Goal: Task Accomplishment & Management: Complete application form

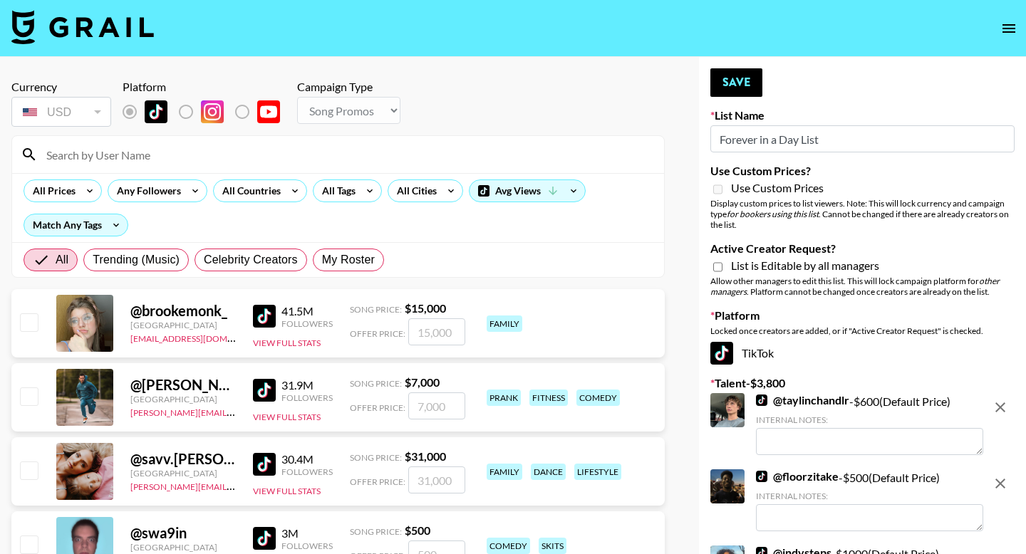
select select "Song"
click at [715, 266] on input "Active Creator Request?" at bounding box center [717, 267] width 9 height 13
checkbox input "true"
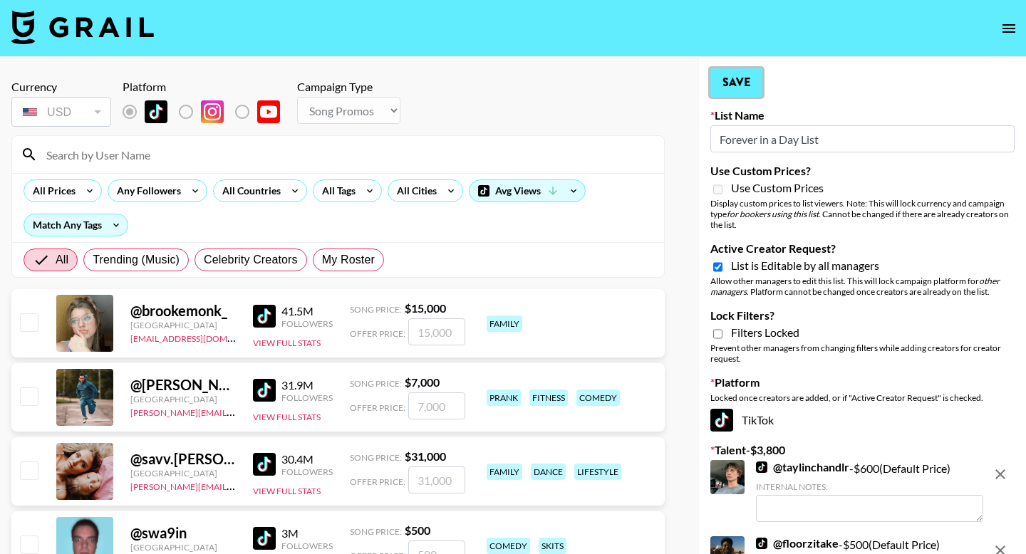
click at [732, 78] on button "Save" at bounding box center [736, 82] width 52 height 28
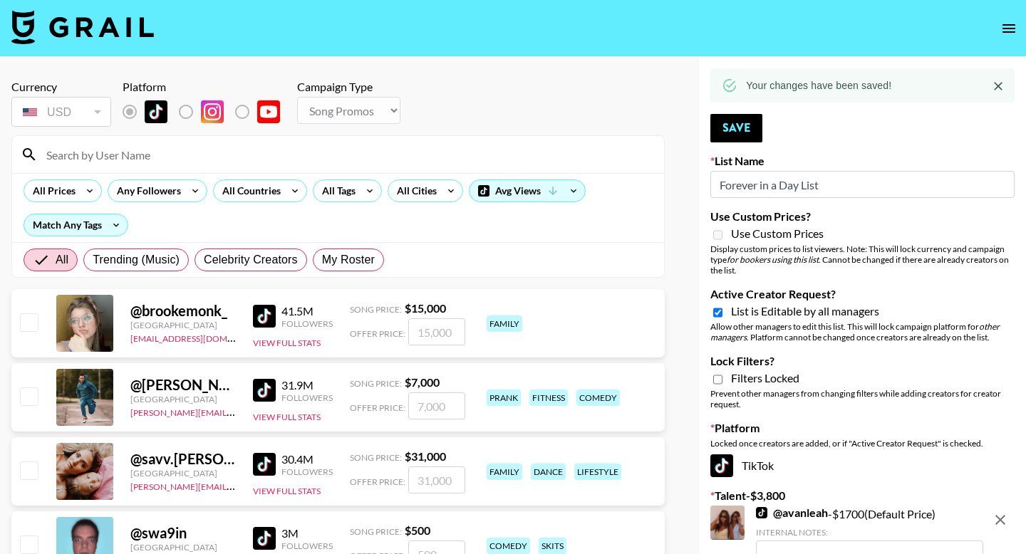
click at [714, 375] on input "Lock Filters?" at bounding box center [717, 379] width 9 height 13
checkbox input "true"
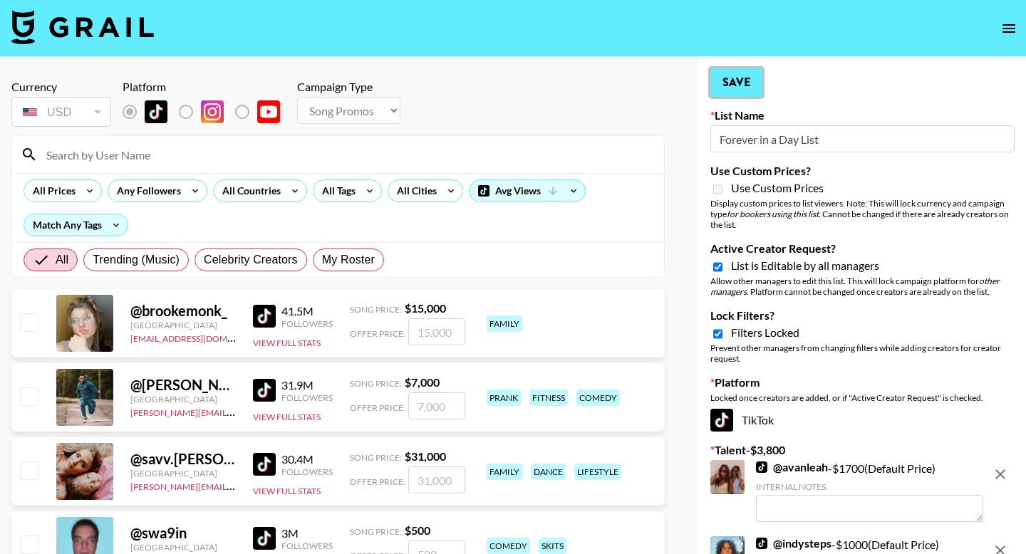
click at [730, 79] on button "Save" at bounding box center [736, 82] width 52 height 28
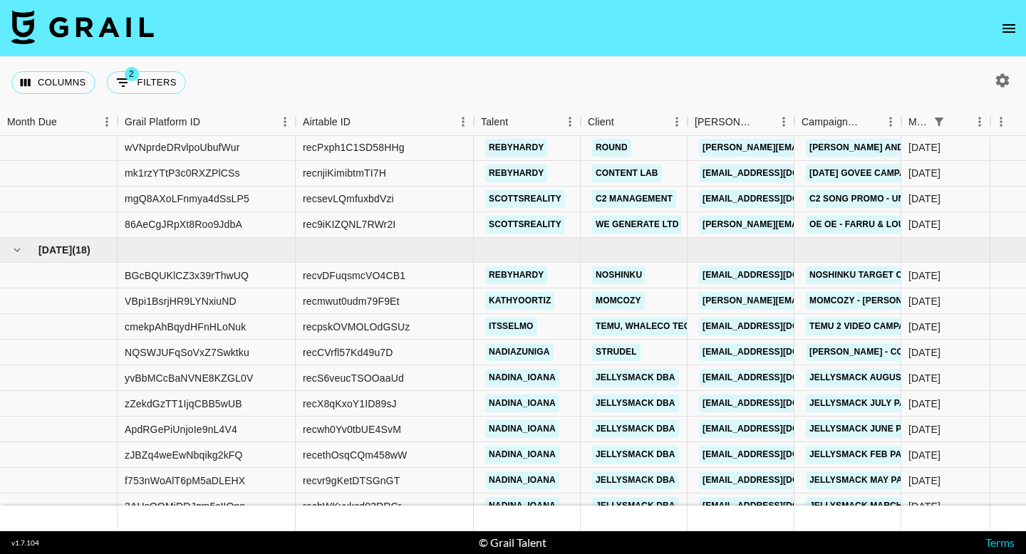
scroll to position [340, 0]
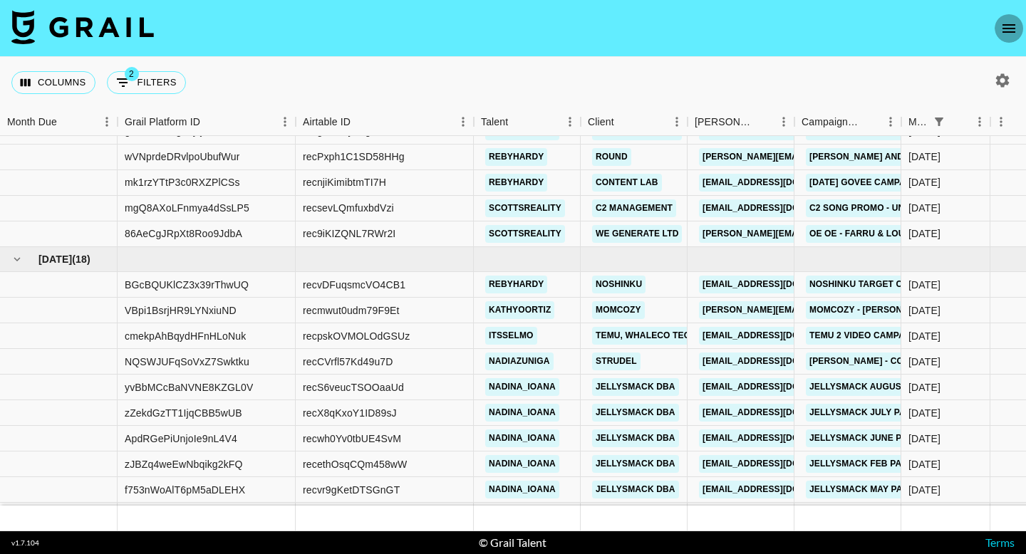
click at [995, 27] on button "open drawer" at bounding box center [1008, 28] width 28 height 28
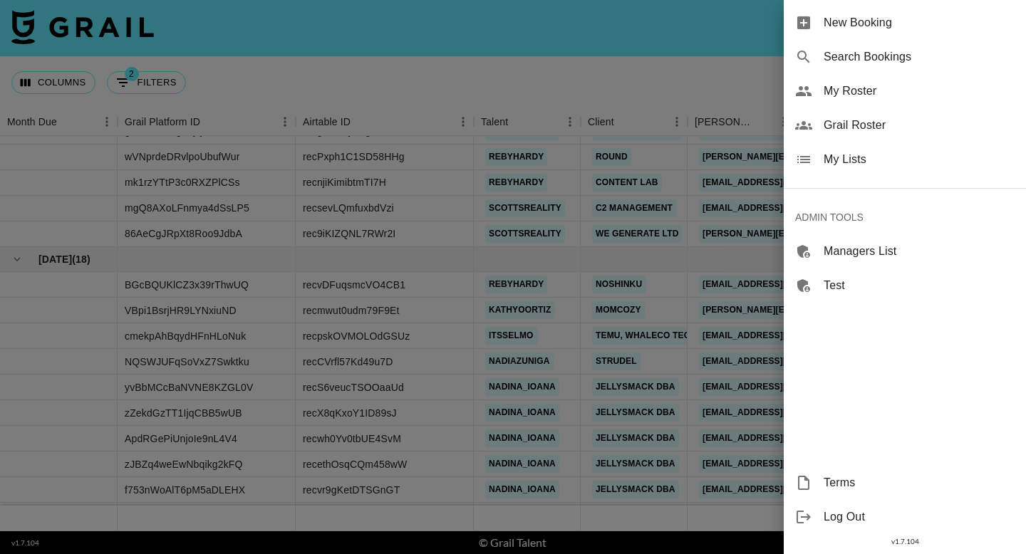
click at [880, 18] on span "New Booking" at bounding box center [918, 22] width 191 height 17
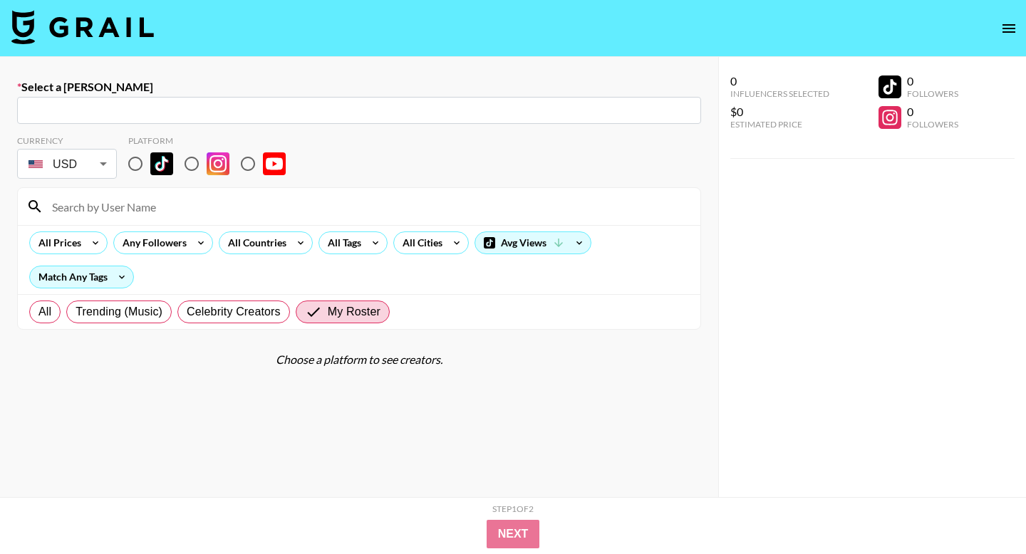
click at [62, 111] on input "text" at bounding box center [359, 111] width 667 height 16
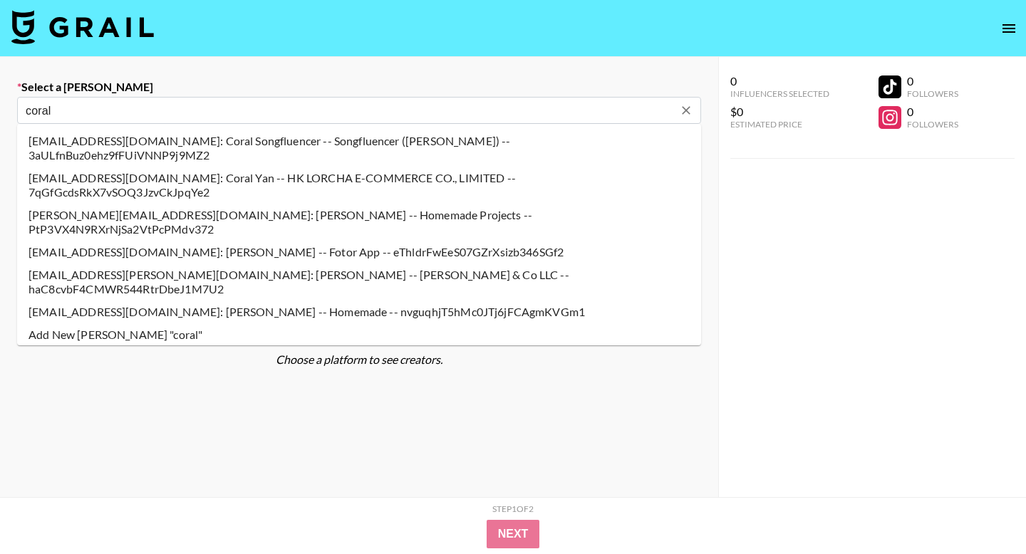
click at [76, 145] on li "[EMAIL_ADDRESS][DOMAIN_NAME]: Coral Songfluencer -- Songfluencer ([PERSON_NAME]…" at bounding box center [359, 148] width 684 height 37
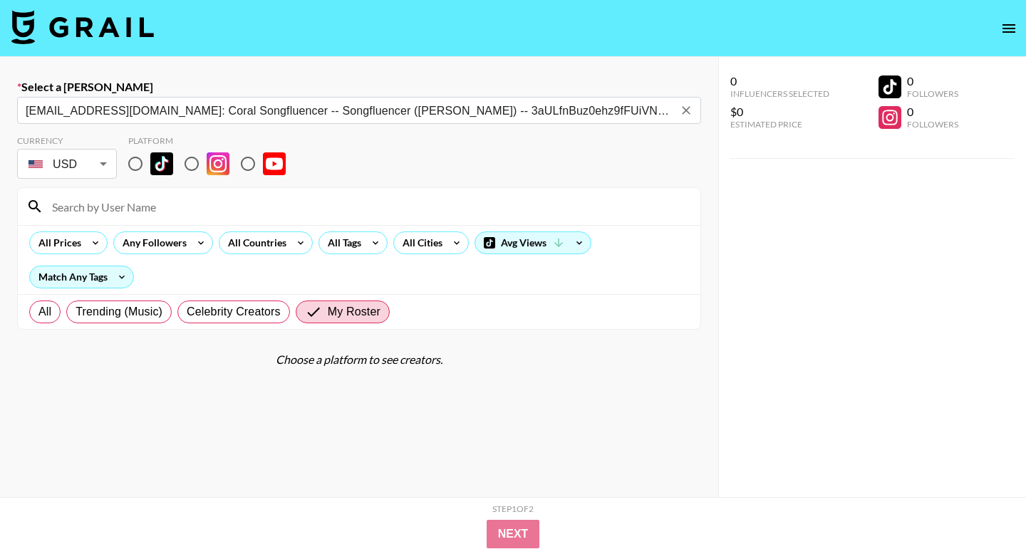
type input "[EMAIL_ADDRESS][DOMAIN_NAME]: Coral Songfluencer -- Songfluencer ([PERSON_NAME]…"
click at [103, 212] on input at bounding box center [367, 206] width 648 height 23
click at [138, 150] on input "radio" at bounding box center [135, 164] width 30 height 30
radio input "true"
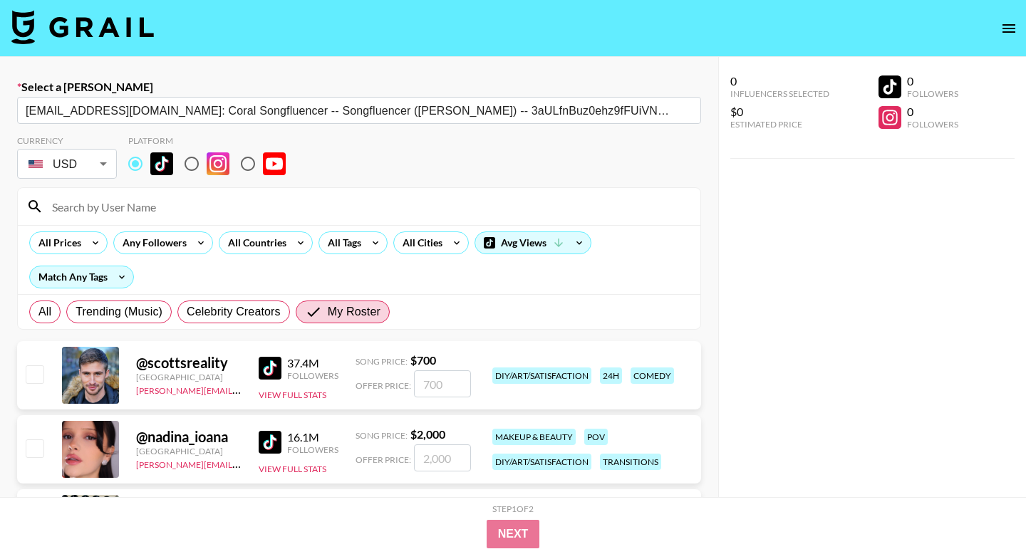
click at [95, 209] on input at bounding box center [367, 206] width 648 height 23
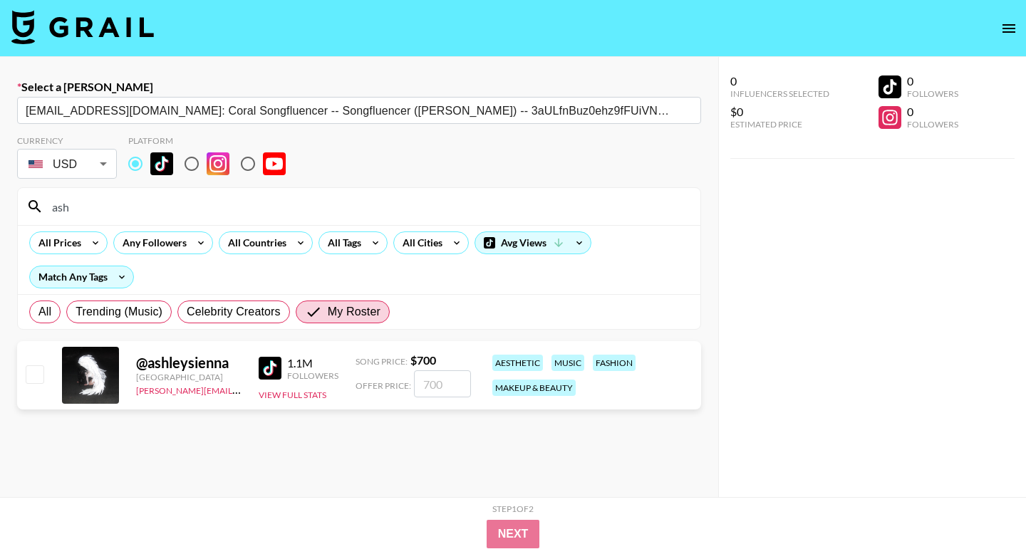
type input "ash"
click at [38, 372] on input "checkbox" at bounding box center [34, 373] width 17 height 17
checkbox input "true"
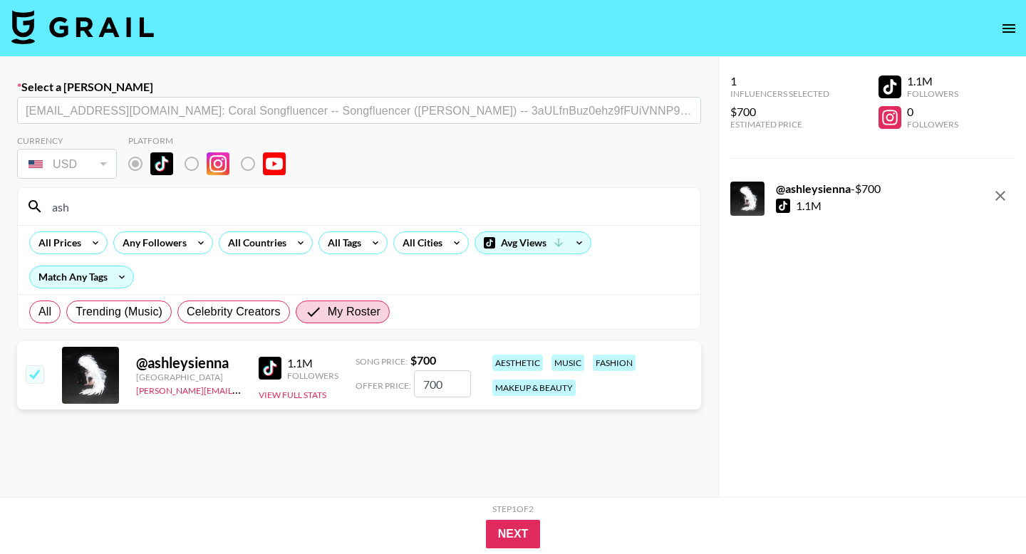
drag, startPoint x: 446, startPoint y: 381, endPoint x: 423, endPoint y: 383, distance: 22.9
click at [423, 383] on input "700" at bounding box center [442, 383] width 57 height 27
type input "650"
click at [513, 527] on button "Next" at bounding box center [513, 534] width 55 height 28
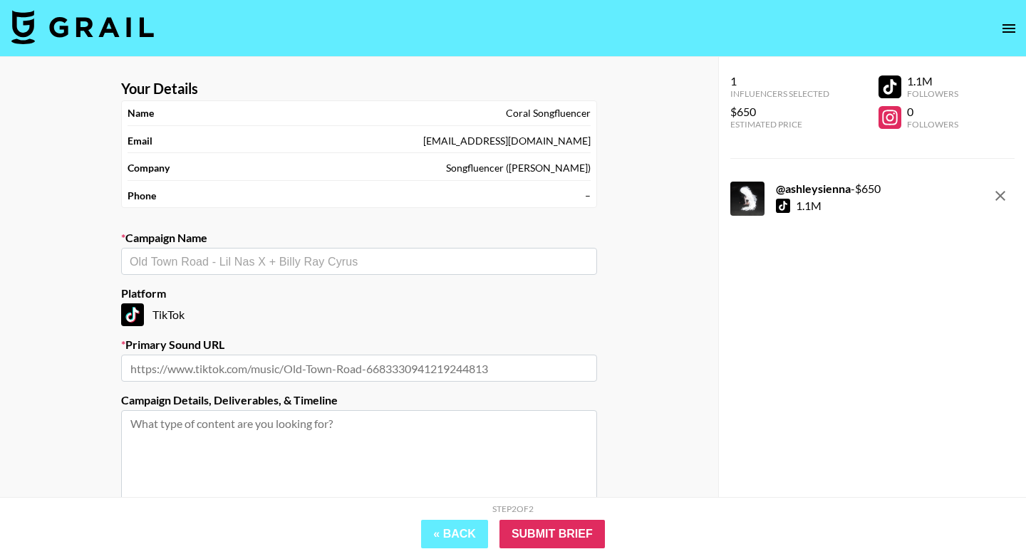
click at [316, 254] on input "text" at bounding box center [359, 262] width 459 height 16
type input "[PERSON_NAME] Live Promo"
click at [261, 368] on input "text" at bounding box center [359, 368] width 476 height 27
paste input "[URL][DOMAIN_NAME]"
type input "[URL][DOMAIN_NAME]"
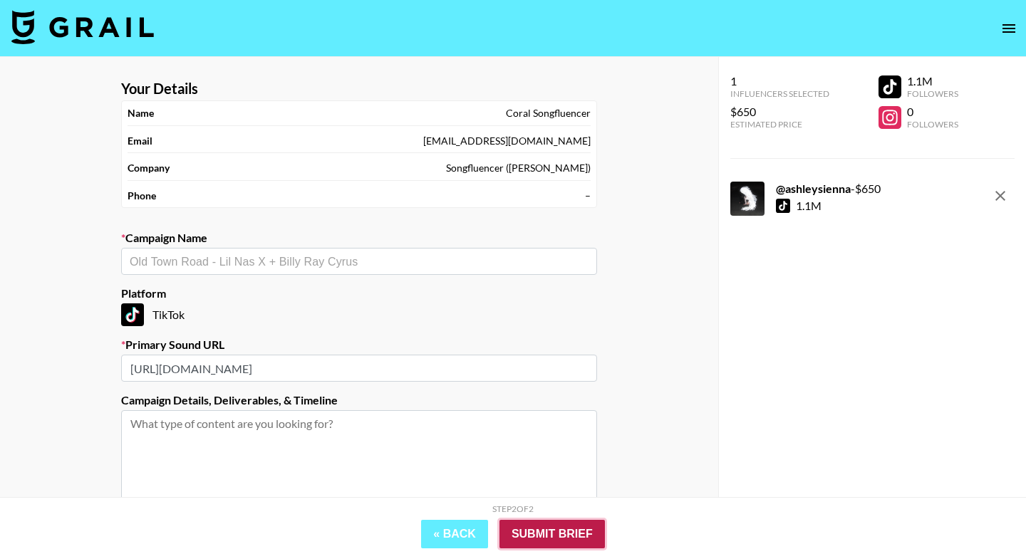
click at [566, 546] on input "Submit Brief" at bounding box center [551, 534] width 105 height 28
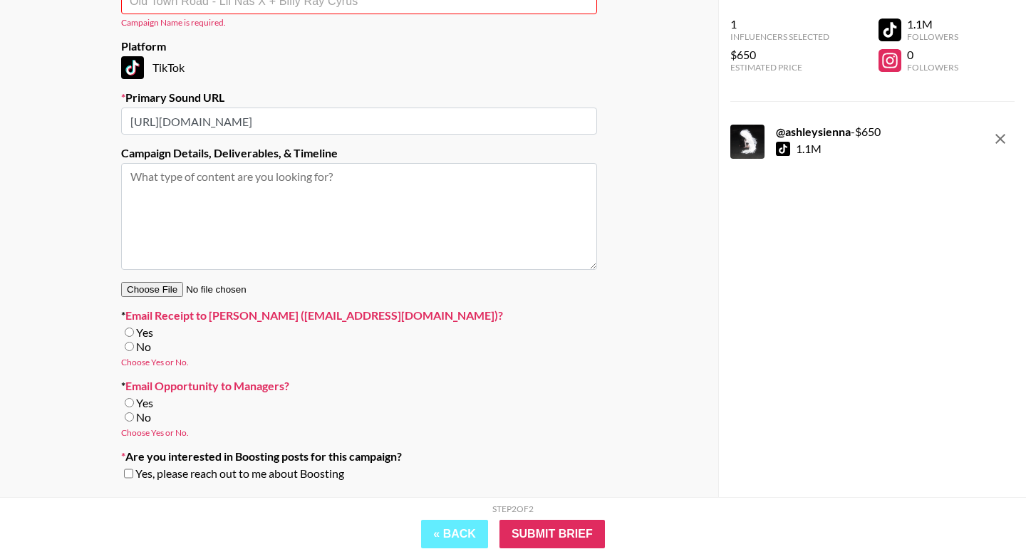
click at [127, 346] on input "No" at bounding box center [129, 346] width 9 height 9
radio input "true"
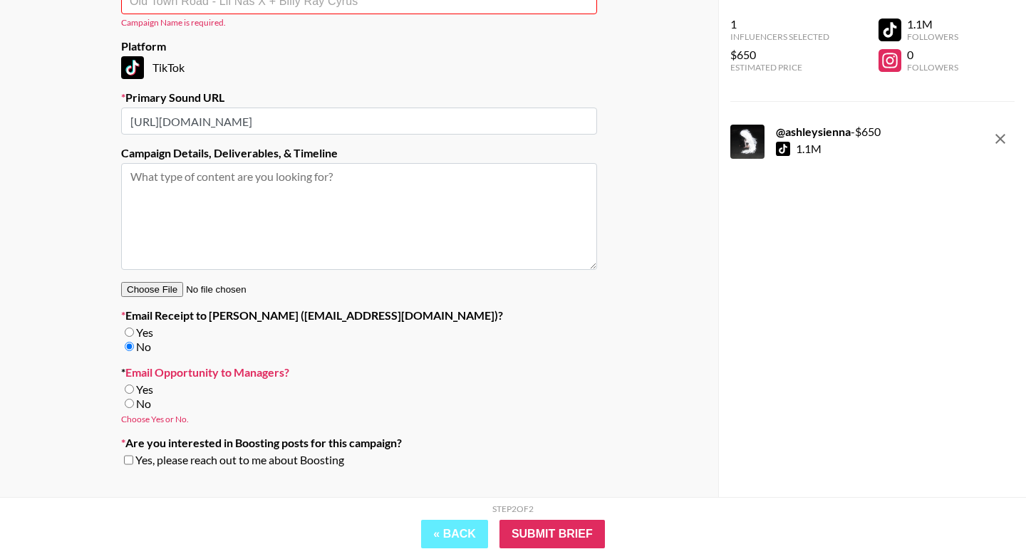
click at [127, 405] on input "No" at bounding box center [129, 403] width 9 height 9
radio input "true"
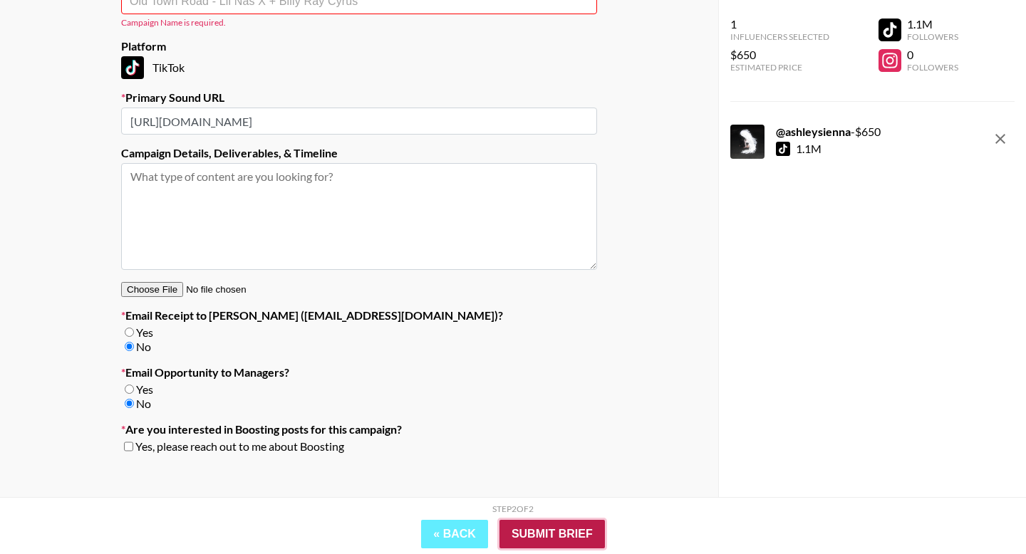
click at [576, 528] on input "Submit Brief" at bounding box center [551, 534] width 105 height 28
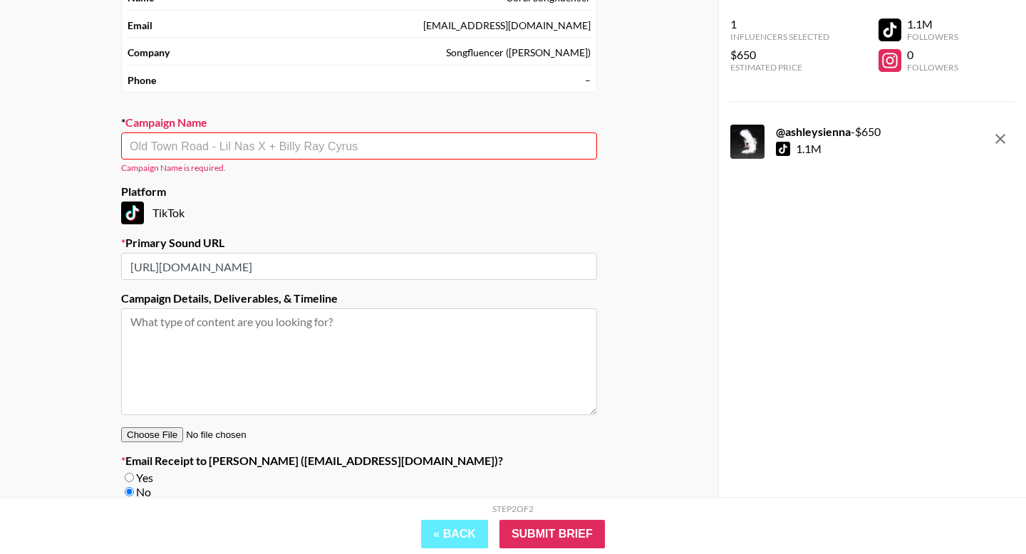
scroll to position [67, 0]
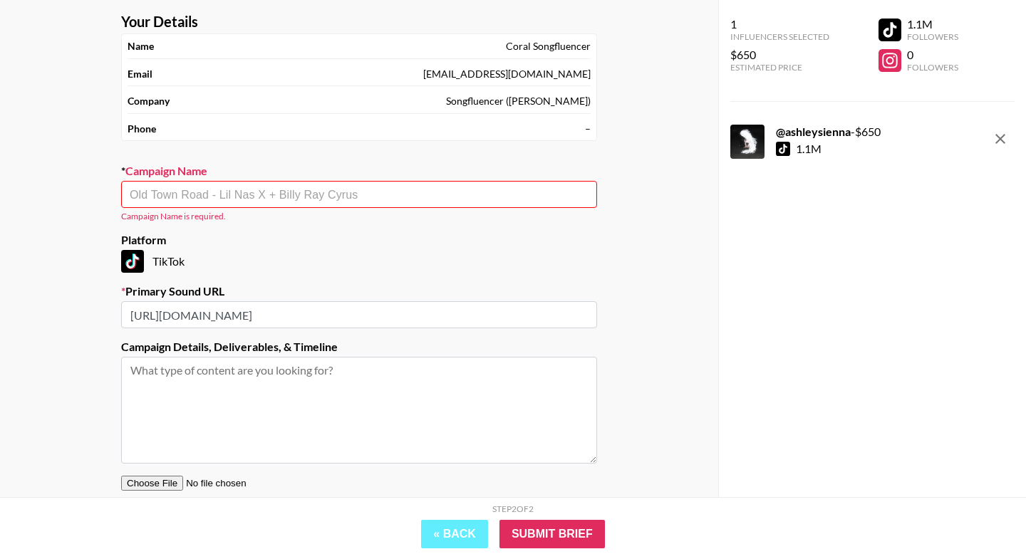
click at [307, 196] on input "text" at bounding box center [359, 195] width 459 height 16
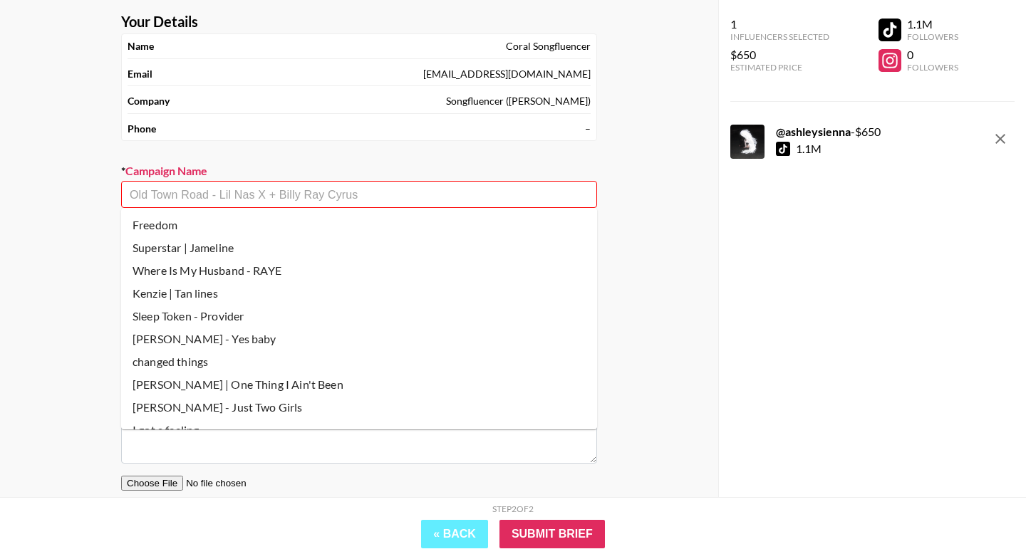
click at [307, 196] on input "text" at bounding box center [359, 195] width 459 height 16
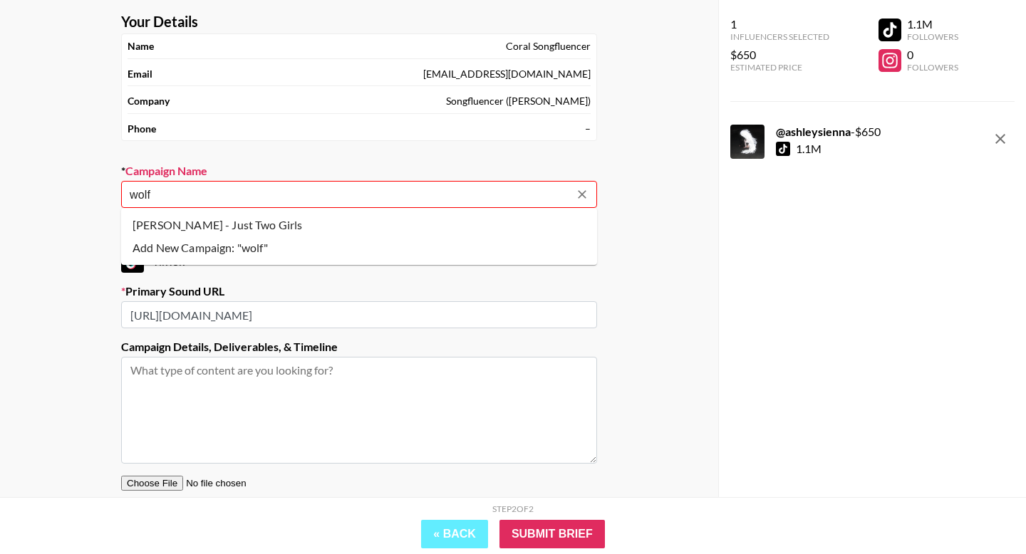
click at [291, 225] on li "[PERSON_NAME] - Just Two Girls" at bounding box center [359, 225] width 476 height 23
type input "[PERSON_NAME] - Just Two Girls"
type input "[URL][DOMAIN_NAME]"
type textarea "TikTok -- TikTok -- TikTok -- TikTok --"
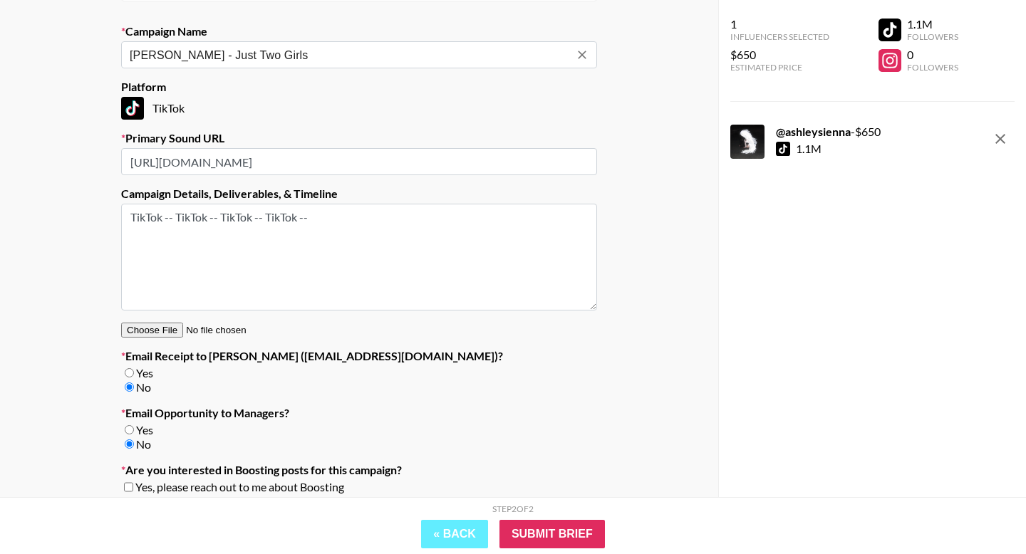
scroll to position [261, 0]
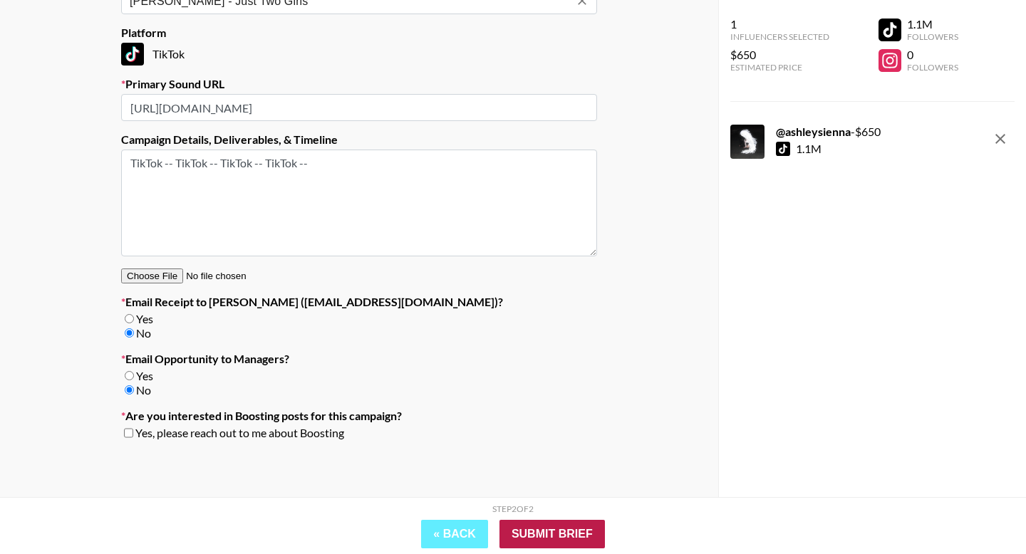
type input "[PERSON_NAME] - Just Two Girls"
click at [546, 526] on input "Submit Brief" at bounding box center [551, 534] width 105 height 28
